Goal: Share content: Share content

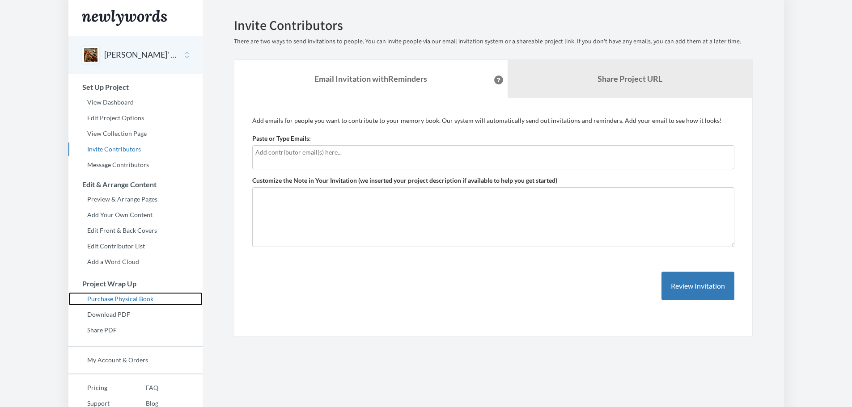
click at [122, 298] on link "Purchase Physical Book" at bounding box center [135, 298] width 134 height 13
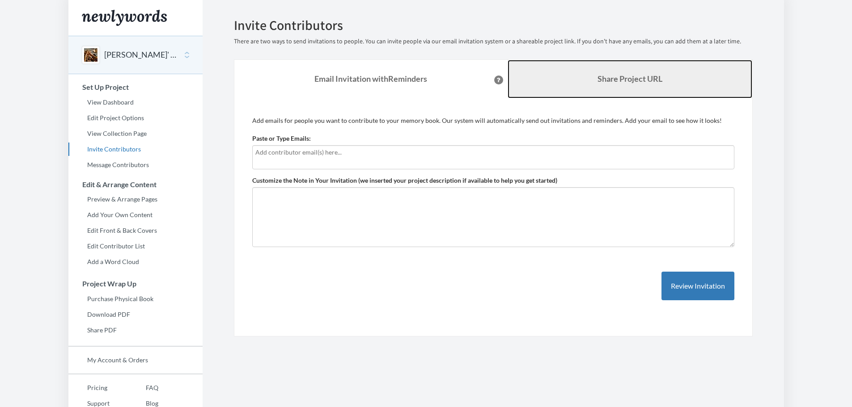
click at [585, 73] on link "Share Project URL" at bounding box center [629, 79] width 245 height 38
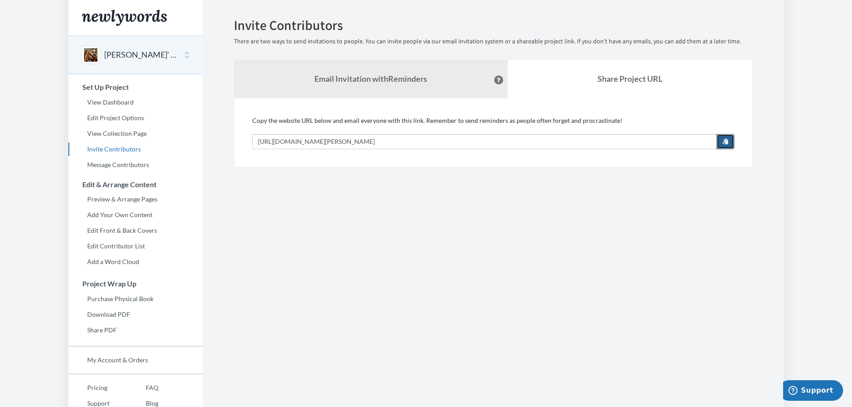
click at [730, 142] on button "button" at bounding box center [725, 141] width 18 height 15
click at [114, 102] on link "View Dashboard" at bounding box center [135, 102] width 134 height 13
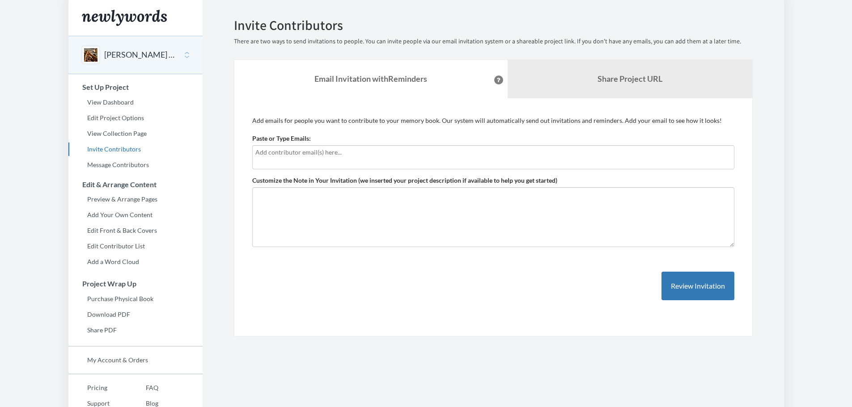
click at [567, 99] on div "Add emails for people you want to contribute to your memory book. Our system wi…" at bounding box center [493, 217] width 519 height 239
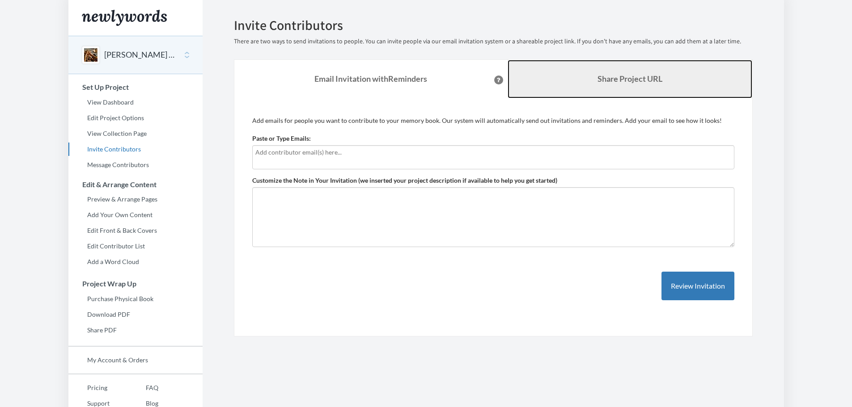
click at [580, 87] on link "Share Project URL" at bounding box center [629, 79] width 245 height 38
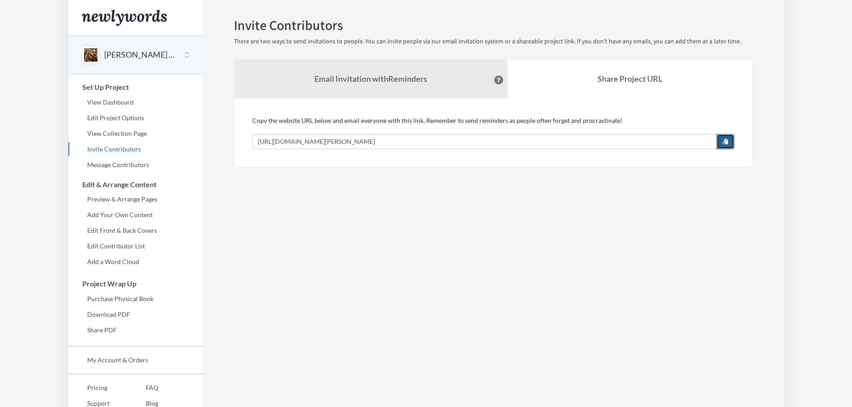
click at [729, 142] on button "button" at bounding box center [725, 141] width 18 height 15
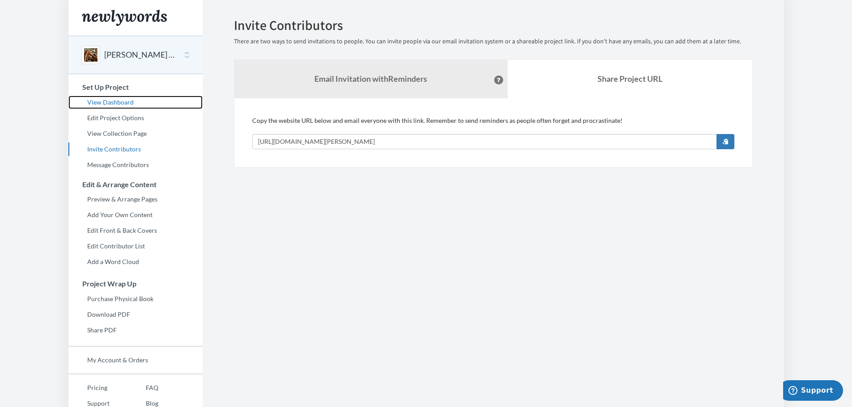
click at [116, 100] on link "View Dashboard" at bounding box center [135, 102] width 134 height 13
